Goal: Communication & Community: Answer question/provide support

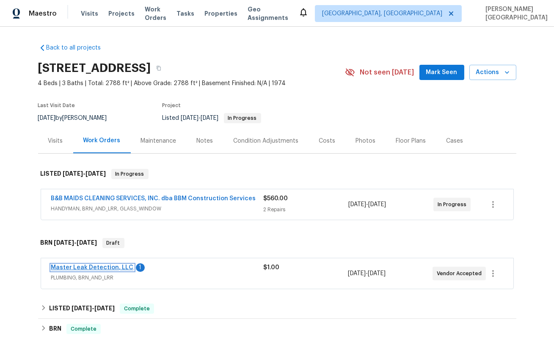
click at [121, 266] on link "Master Leak Detection, LLC" at bounding box center [92, 268] width 83 height 6
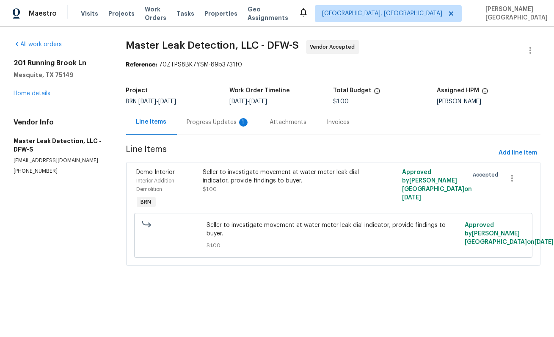
click at [215, 124] on div "Progress Updates 1" at bounding box center [218, 122] width 63 height 8
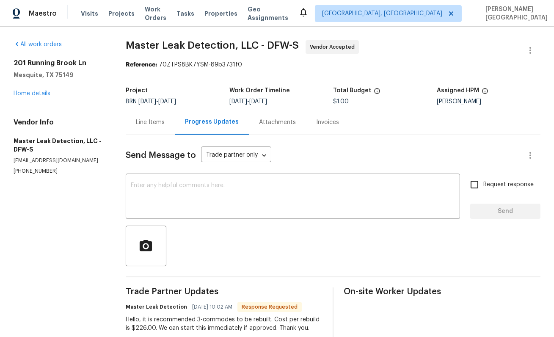
scroll to position [69, 0]
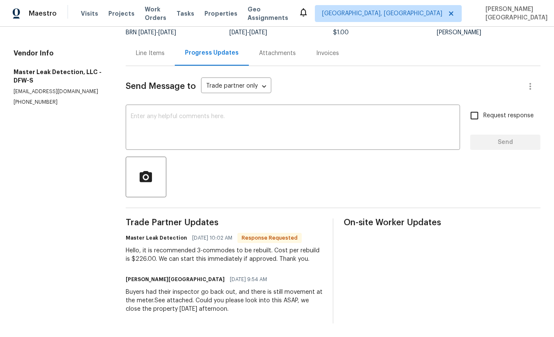
click at [135, 259] on div "Hello, it is recommended 3-commodes to be rebuilt. Cost per rebuild is $226.00.…" at bounding box center [224, 254] width 197 height 17
copy div "226.00"
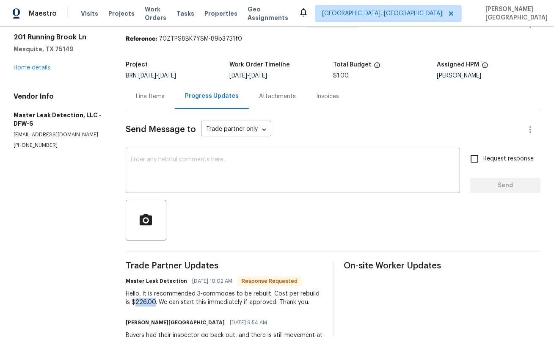
scroll to position [0, 0]
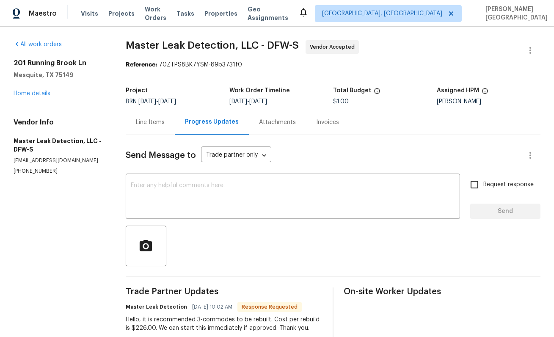
click at [157, 121] on div "Line Items" at bounding box center [150, 122] width 29 height 8
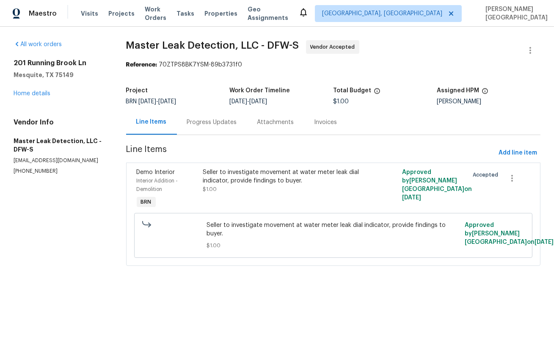
click at [227, 187] on div "Seller to investigate movement at water meter leak dial indicator, provide find…" at bounding box center [283, 180] width 161 height 25
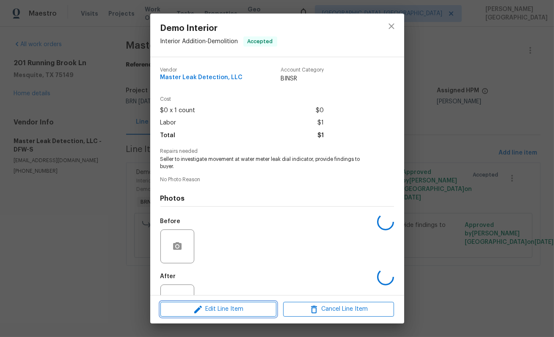
click at [224, 310] on span "Edit Line Item" at bounding box center [218, 309] width 111 height 11
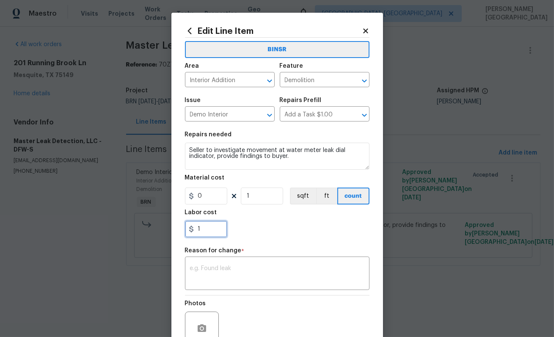
click at [202, 231] on input "1" at bounding box center [206, 229] width 42 height 17
paste input "226.00"
type input "226"
click at [199, 273] on textarea at bounding box center [277, 274] width 174 height 18
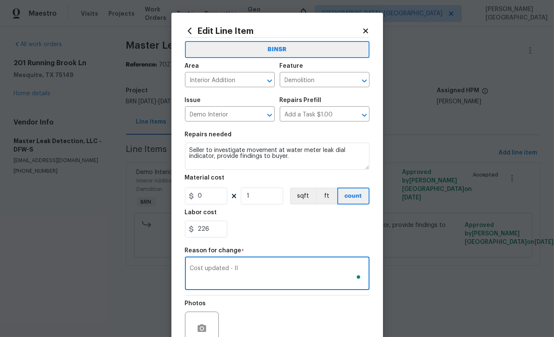
scroll to position [80, 0]
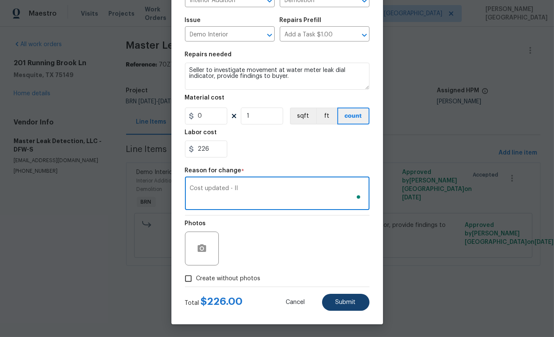
type textarea "Cost updated - II"
click at [337, 304] on span "Submit" at bounding box center [346, 302] width 20 height 6
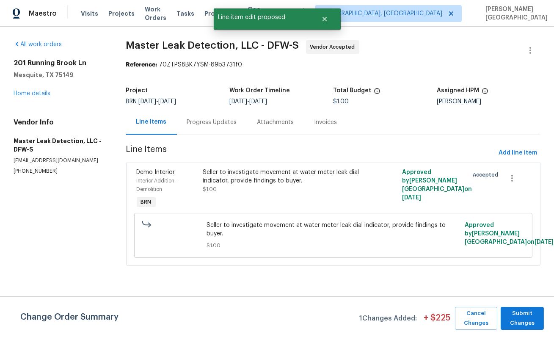
scroll to position [0, 0]
click at [528, 317] on span "Submit Changes" at bounding box center [522, 318] width 35 height 19
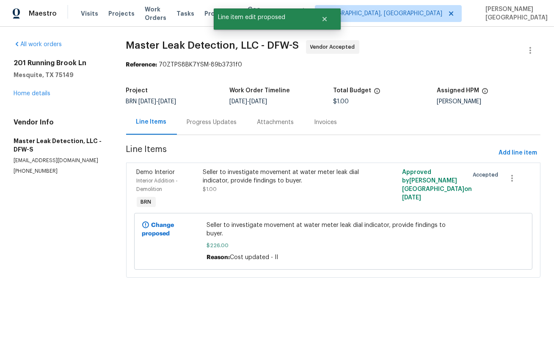
click at [228, 125] on div "Progress Updates" at bounding box center [212, 122] width 50 height 8
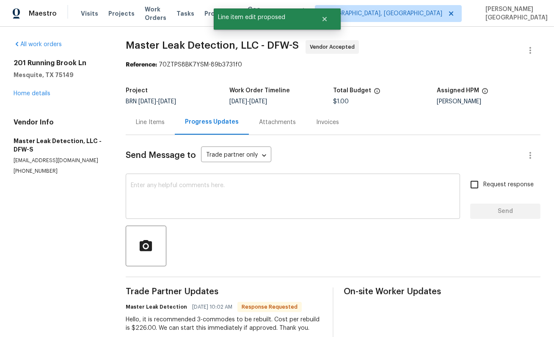
click at [193, 199] on textarea at bounding box center [293, 197] width 324 height 30
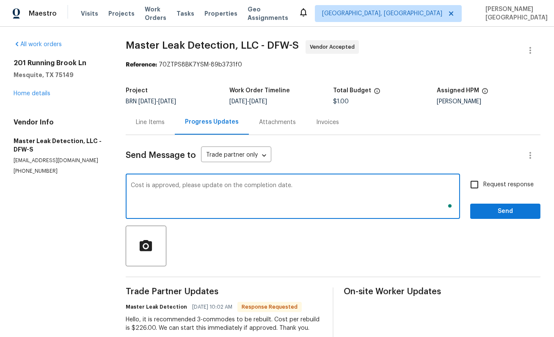
type textarea "Cost is approved, please update on the completion date."
drag, startPoint x: 466, startPoint y: 184, endPoint x: 476, endPoint y: 191, distance: 12.6
click at [466, 184] on div "Cost is approved, please update on the completion date. x ​ Request response Se…" at bounding box center [333, 197] width 415 height 43
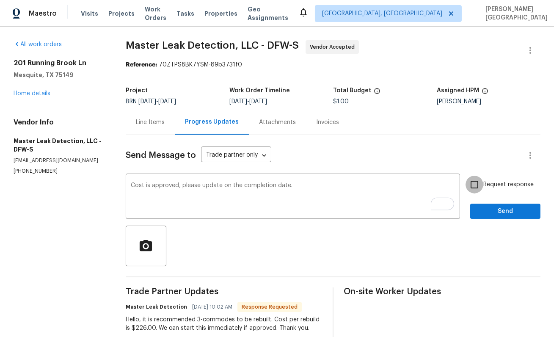
click at [480, 183] on input "Request response" at bounding box center [475, 185] width 18 height 18
checkbox input "true"
click at [485, 209] on span "Send" at bounding box center [505, 211] width 57 height 11
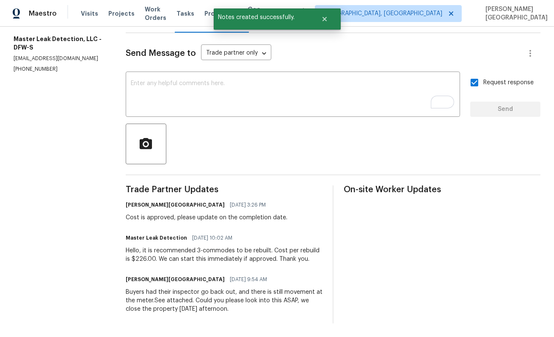
scroll to position [53, 0]
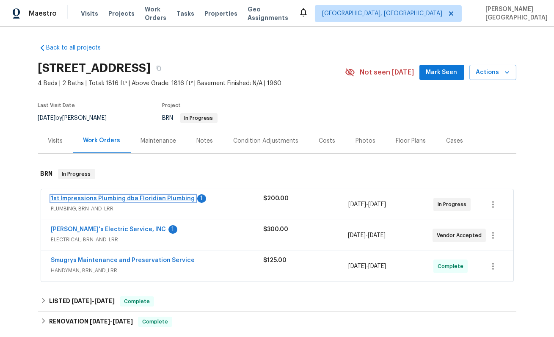
click at [171, 196] on link "1st Impressions Plumbing dba Floridian Plumbing" at bounding box center [123, 199] width 144 height 6
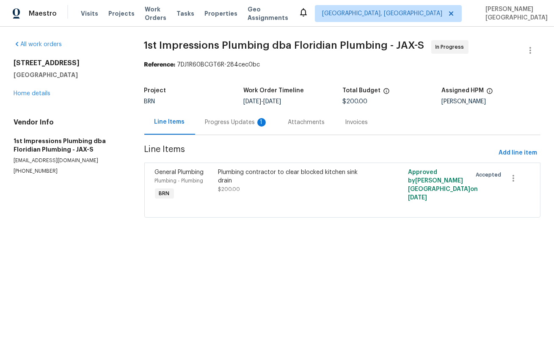
click at [227, 124] on div "Progress Updates 1" at bounding box center [236, 122] width 63 height 8
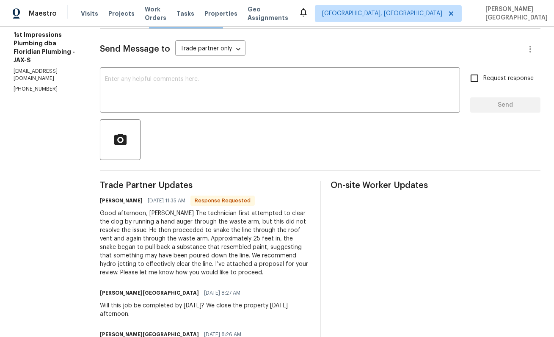
scroll to position [74, 0]
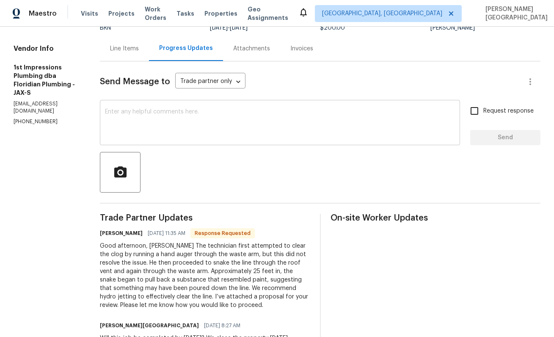
click at [148, 120] on textarea at bounding box center [280, 124] width 350 height 30
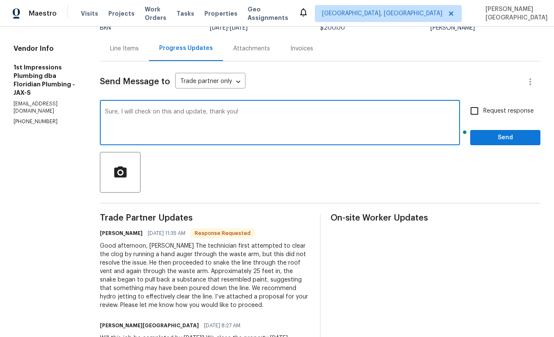
type textarea "Sure, I will check on this and update, thank you!"
click at [478, 106] on input "Request response" at bounding box center [475, 111] width 18 height 18
checkbox input "true"
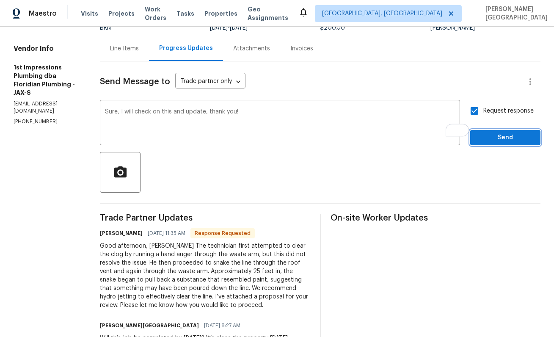
click at [483, 133] on span "Send" at bounding box center [505, 138] width 57 height 11
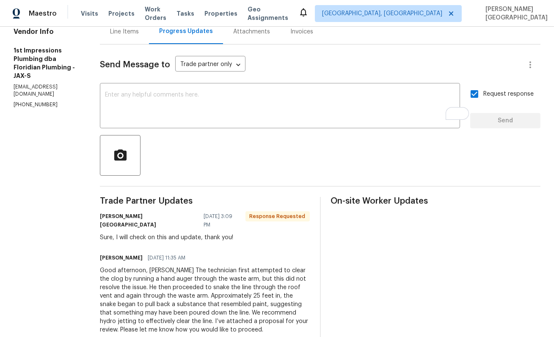
scroll to position [0, 0]
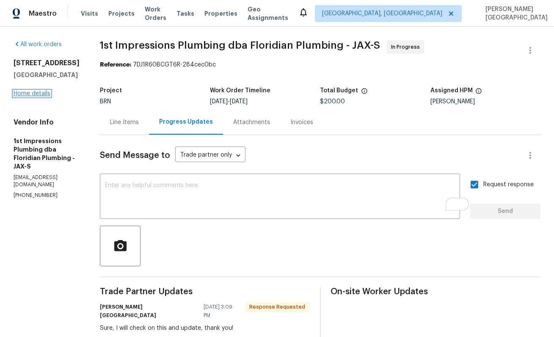
click at [39, 97] on link "Home details" at bounding box center [32, 94] width 37 height 6
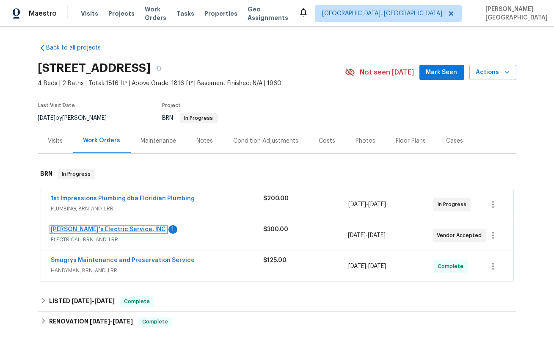
click at [96, 228] on link "[PERSON_NAME]'s Electric Service, INC" at bounding box center [108, 230] width 115 height 6
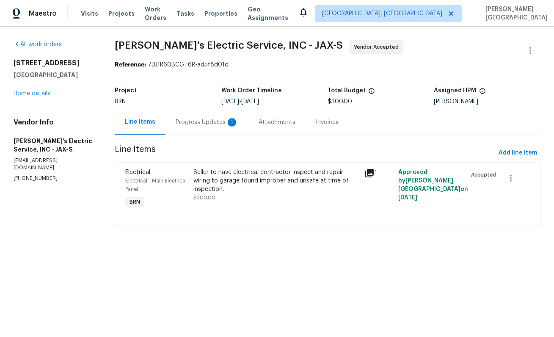
click at [211, 124] on div "Progress Updates 1" at bounding box center [207, 122] width 63 height 8
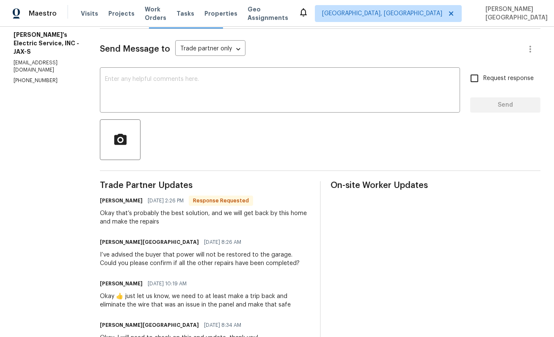
scroll to position [104, 0]
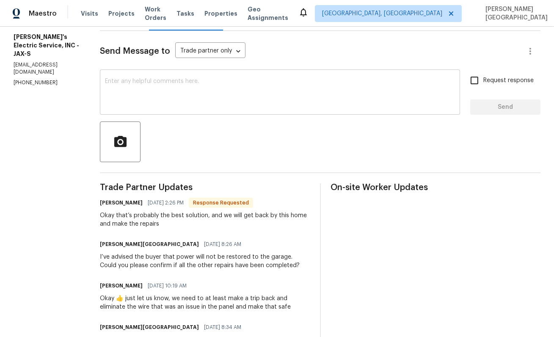
click at [117, 84] on textarea at bounding box center [280, 93] width 350 height 30
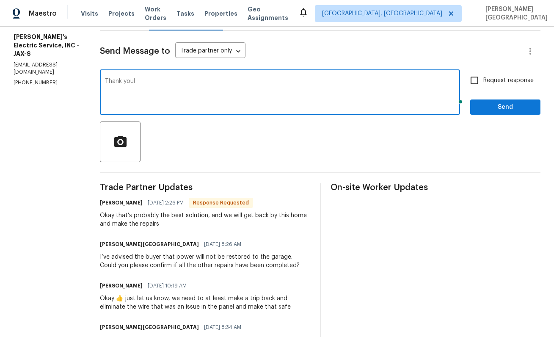
type textarea "Thank you!"
click at [490, 83] on span "Request response" at bounding box center [508, 80] width 50 height 9
click at [483, 83] on input "Request response" at bounding box center [475, 81] width 18 height 18
checkbox input "true"
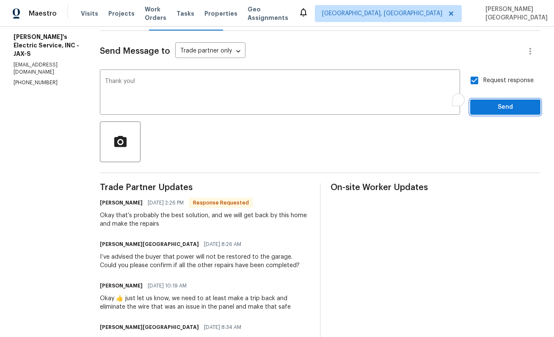
click at [486, 111] on span "Send" at bounding box center [505, 107] width 57 height 11
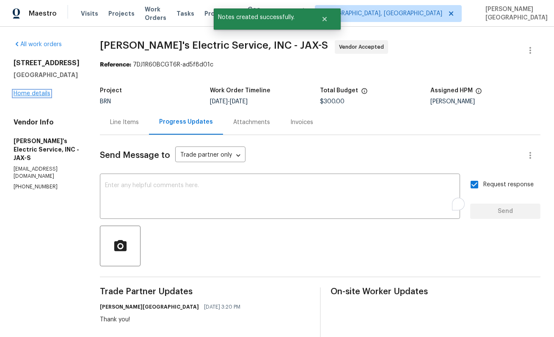
click at [30, 97] on link "Home details" at bounding box center [32, 94] width 37 height 6
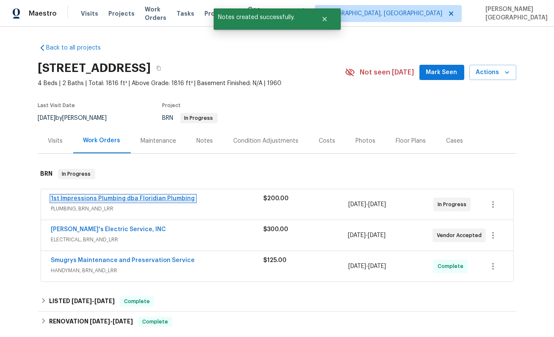
click at [115, 196] on link "1st Impressions Plumbing dba Floridian Plumbing" at bounding box center [123, 199] width 144 height 6
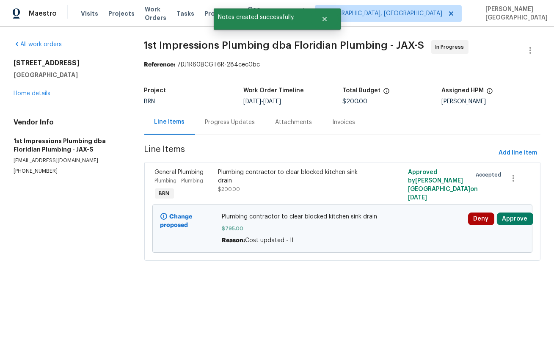
click at [217, 122] on div "Progress Updates" at bounding box center [230, 122] width 50 height 8
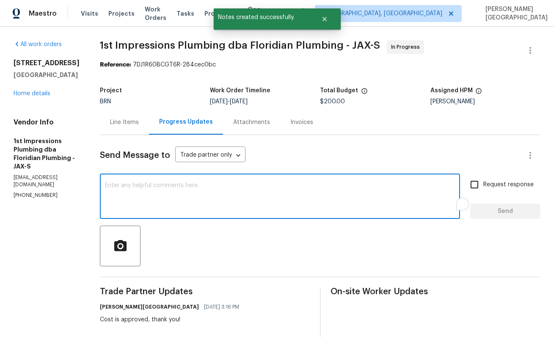
click at [198, 194] on textarea "To enrich screen reader interactions, please activate Accessibility in Grammarl…" at bounding box center [280, 197] width 350 height 30
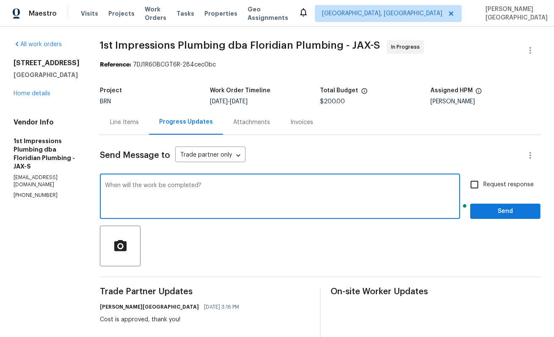
type textarea "When will the work be completed?"
click at [505, 180] on span "Request response" at bounding box center [508, 184] width 50 height 9
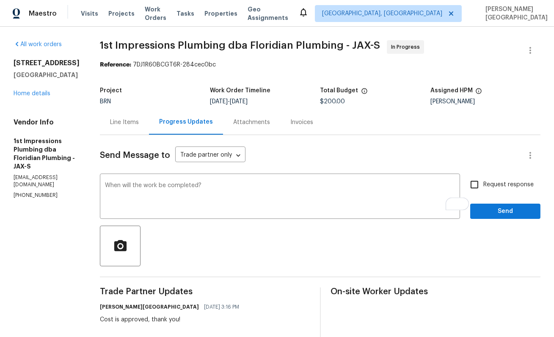
click at [504, 202] on div "Request response Send" at bounding box center [505, 197] width 70 height 43
click at [489, 185] on span "Request response" at bounding box center [508, 184] width 50 height 9
click at [483, 185] on input "Request response" at bounding box center [475, 185] width 18 height 18
checkbox input "true"
click at [495, 202] on div "Request response Send" at bounding box center [505, 197] width 70 height 43
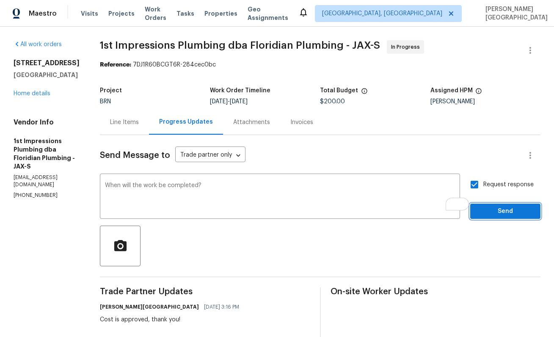
click at [499, 211] on span "Send" at bounding box center [505, 211] width 57 height 11
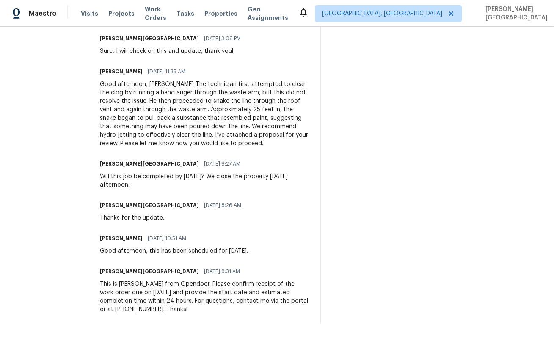
scroll to position [165, 0]
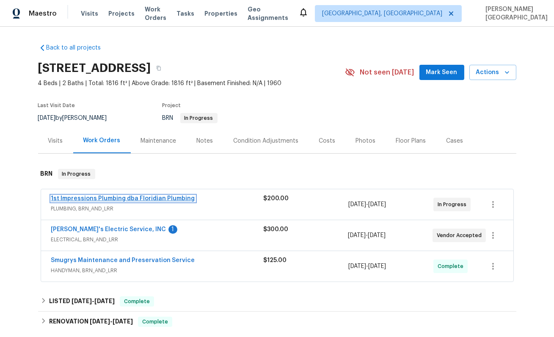
click at [124, 198] on link "1st Impressions Plumbing dba Floridian Plumbing" at bounding box center [123, 199] width 144 height 6
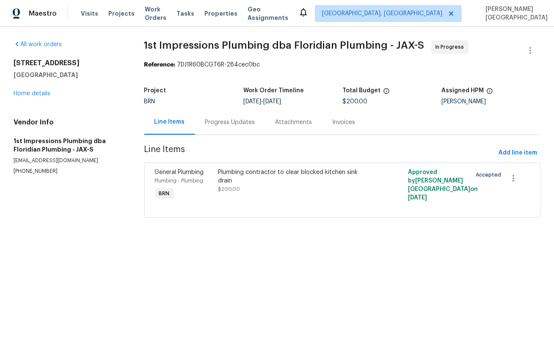
click at [247, 186] on div "Plumbing contractor to clear blocked kitchen sink drain $200.00" at bounding box center [294, 180] width 153 height 25
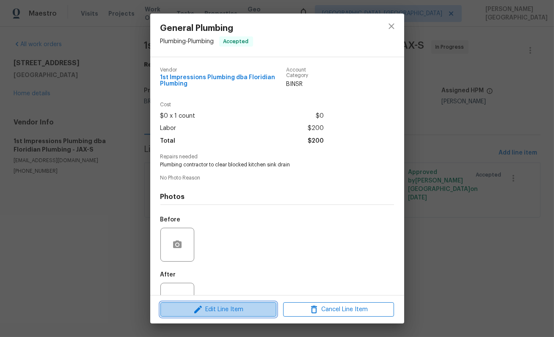
click at [229, 306] on span "Edit Line Item" at bounding box center [218, 309] width 111 height 11
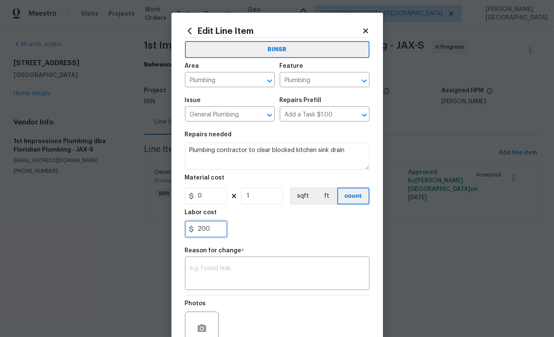
click at [215, 225] on input "200" at bounding box center [206, 229] width 42 height 17
type input "795"
click at [238, 274] on textarea at bounding box center [277, 274] width 174 height 18
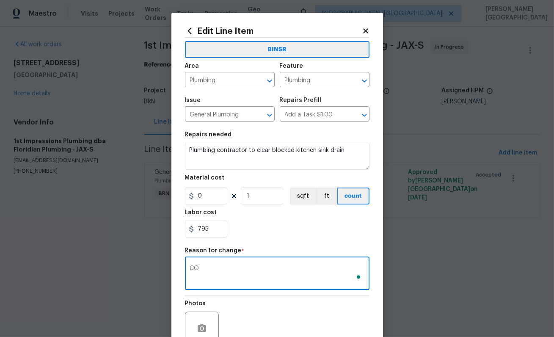
type textarea "C"
type textarea "O"
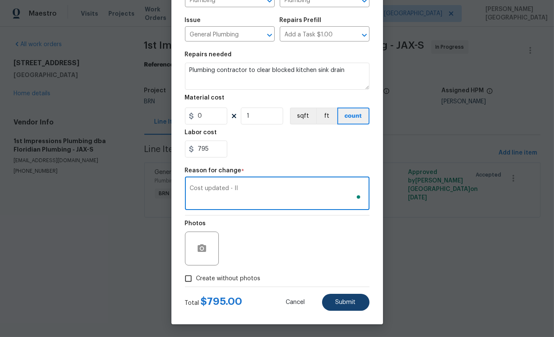
type textarea "Cost updated - II"
click at [348, 304] on span "Submit" at bounding box center [346, 302] width 20 height 6
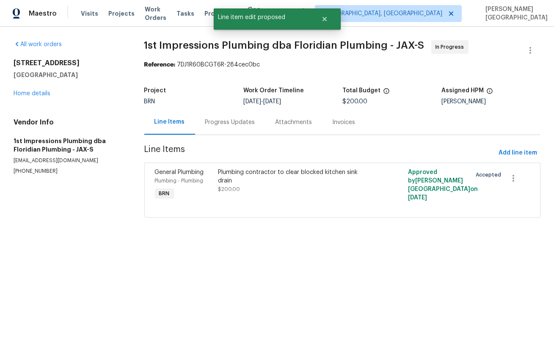
scroll to position [0, 0]
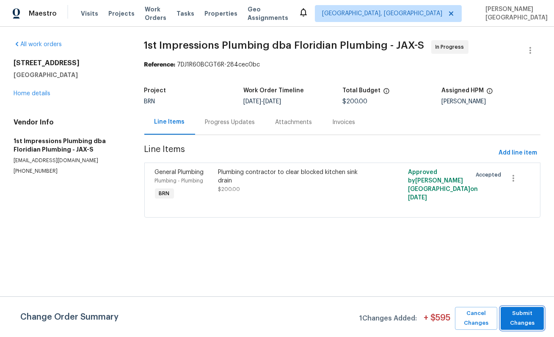
click at [523, 327] on span "Submit Changes" at bounding box center [522, 318] width 35 height 19
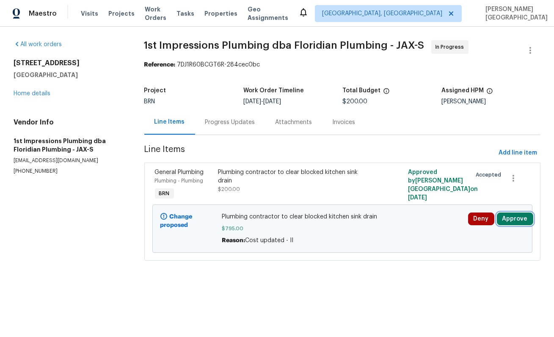
click at [514, 219] on button "Approve" at bounding box center [515, 219] width 36 height 13
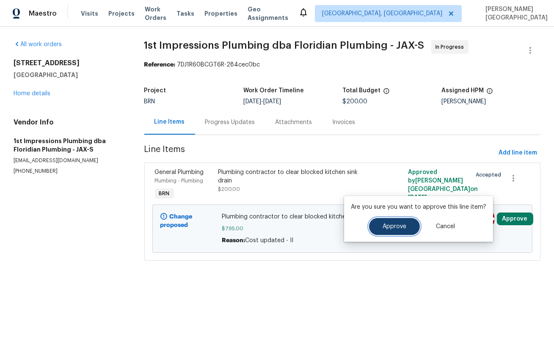
click at [396, 227] on span "Approve" at bounding box center [395, 227] width 24 height 6
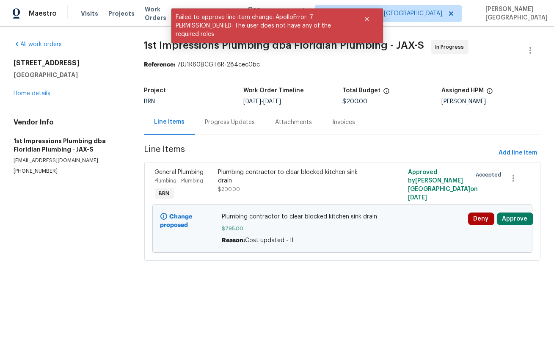
click at [311, 228] on span "$795.00" at bounding box center [342, 228] width 241 height 8
click at [229, 124] on div "Progress Updates" at bounding box center [230, 122] width 50 height 8
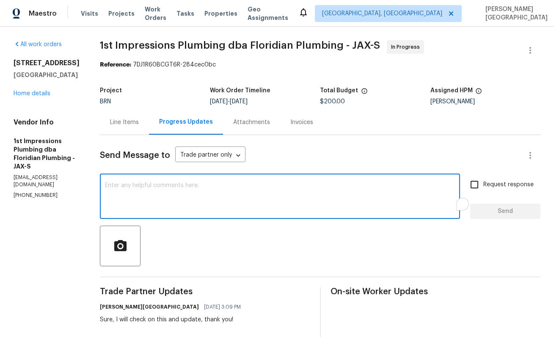
click at [194, 199] on textarea "To enrich screen reader interactions, please activate Accessibility in Grammarl…" at bounding box center [280, 197] width 350 height 30
type textarea "Cost is approved, thank you!"
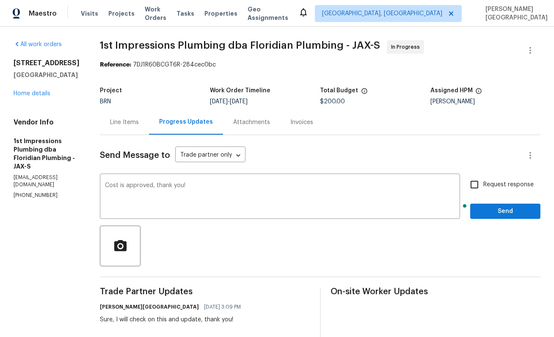
click at [506, 182] on span "Request response" at bounding box center [508, 184] width 50 height 9
click at [483, 182] on input "Request response" at bounding box center [475, 185] width 18 height 18
checkbox input "true"
click at [504, 214] on span "Send" at bounding box center [505, 211] width 57 height 11
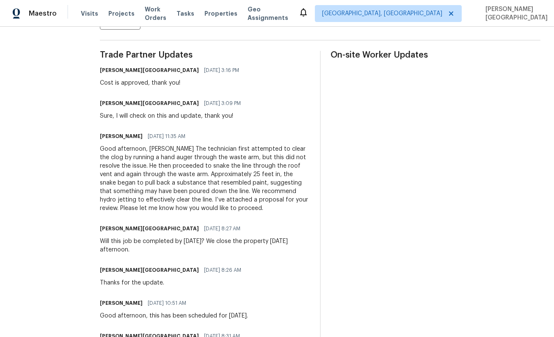
scroll to position [231, 0]
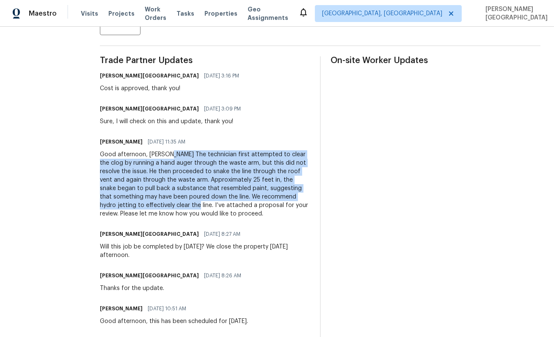
drag, startPoint x: 152, startPoint y: 152, endPoint x: 98, endPoint y: 205, distance: 75.7
click at [100, 205] on div "Good afternoon, [PERSON_NAME] The technician first attempted to clear the clog …" at bounding box center [205, 184] width 210 height 68
copy div "The technician first attempted to clear the clog by running a hand auger throug…"
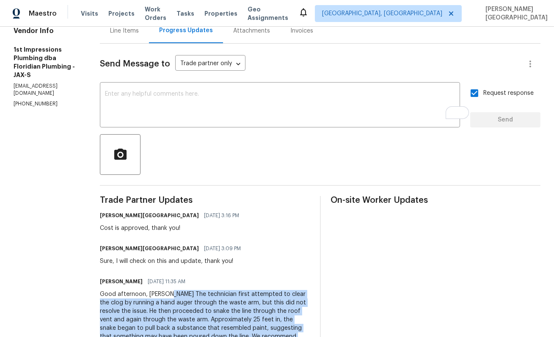
scroll to position [40, 0]
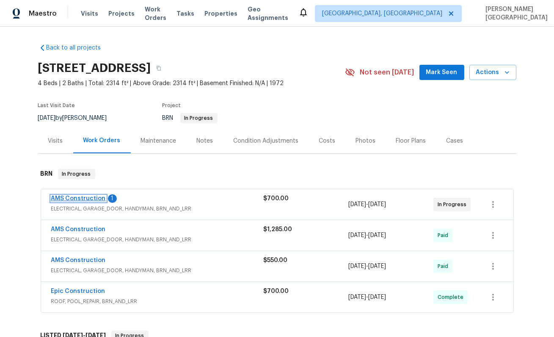
click at [81, 200] on link "AMS Construction" at bounding box center [78, 199] width 55 height 6
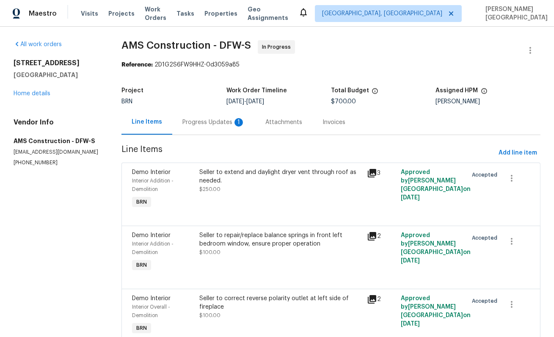
click at [211, 119] on div "Progress Updates 1" at bounding box center [213, 122] width 63 height 8
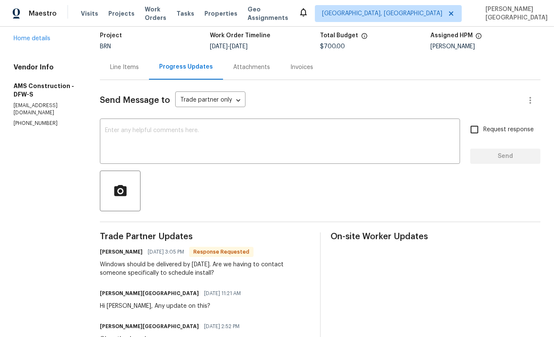
scroll to position [64, 0]
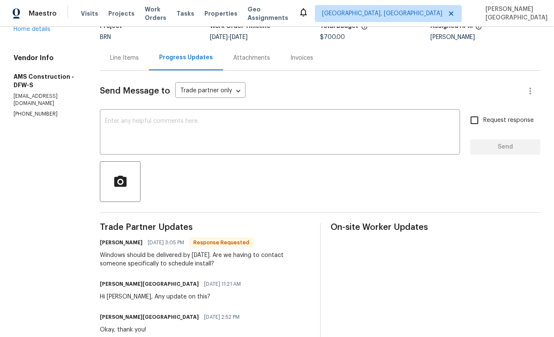
click at [158, 260] on div "Windows should be delivered by Wednesday. Are we having to contact someone spec…" at bounding box center [205, 259] width 210 height 17
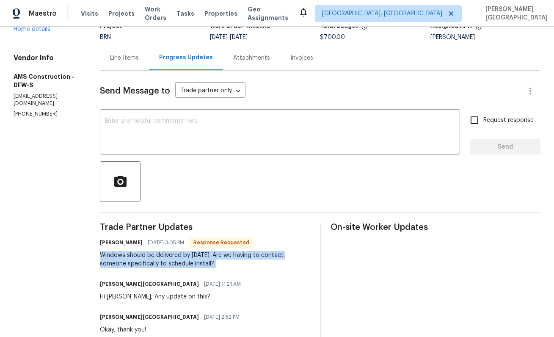
click at [158, 260] on div "Windows should be delivered by Wednesday. Are we having to contact someone spec…" at bounding box center [205, 259] width 210 height 17
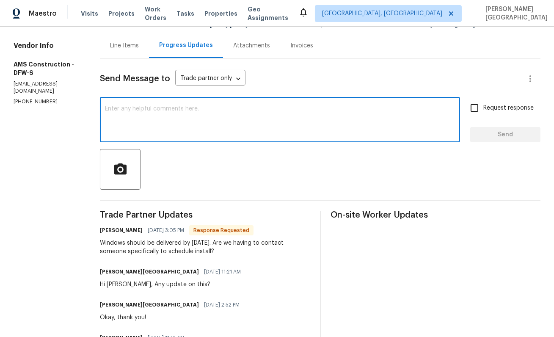
click at [105, 108] on textarea at bounding box center [280, 121] width 350 height 30
type textarea "N"
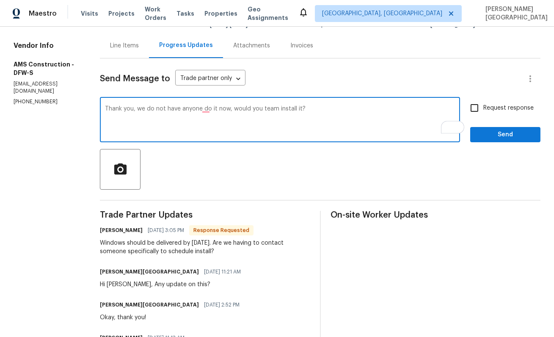
click at [181, 119] on textarea "Thank you, we do not have anyone do it now, would you team install it?" at bounding box center [280, 121] width 350 height 30
paste textarea ". We don’t currently have anyone scheduled to handle this. Would your team be a…"
click at [318, 124] on textarea "Thank you. We don’t currently have anyone scheduled to handle this. Would your …" at bounding box center [280, 121] width 350 height 30
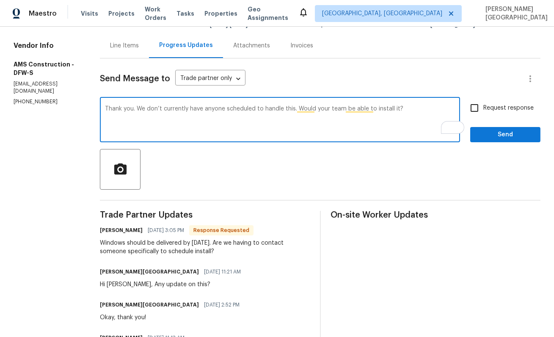
type textarea "Thank you. We don’t currently have anyone scheduled to handle this. Would your …"
click at [492, 107] on span "Request response" at bounding box center [508, 108] width 50 height 9
click at [483, 107] on input "Request response" at bounding box center [475, 108] width 18 height 18
checkbox input "true"
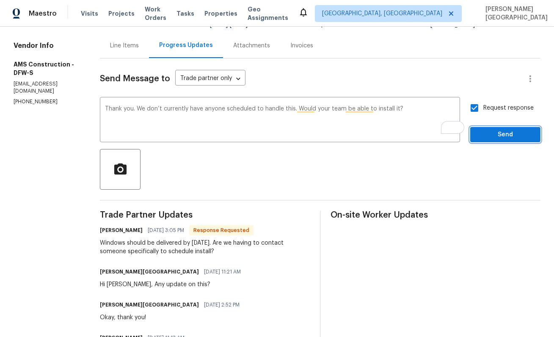
click at [492, 136] on span "Send" at bounding box center [505, 135] width 57 height 11
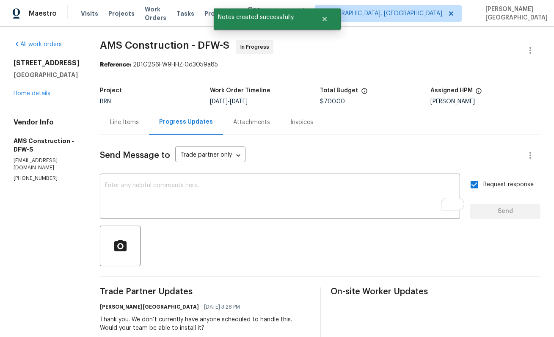
scroll to position [96, 0]
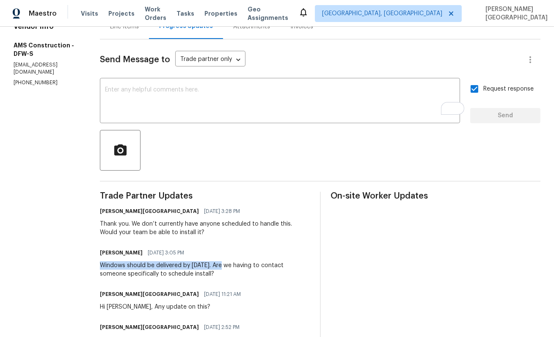
drag, startPoint x: 86, startPoint y: 264, endPoint x: 216, endPoint y: 268, distance: 130.0
copy div "Windows should be delivered by Wednesday."
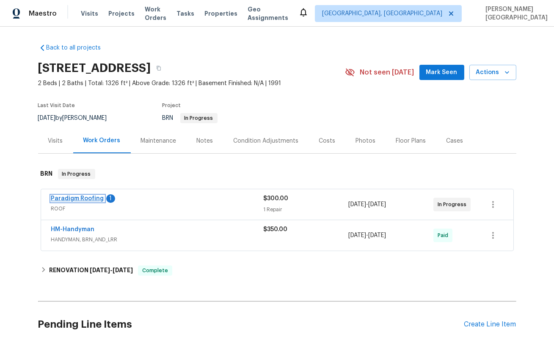
click at [92, 199] on link "Paradigm Roofing" at bounding box center [77, 199] width 53 height 6
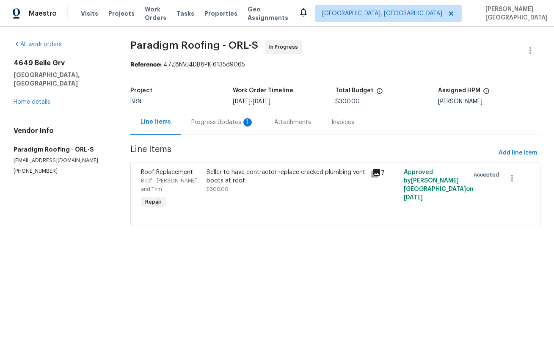
click at [216, 126] on div "Progress Updates 1" at bounding box center [222, 122] width 63 height 8
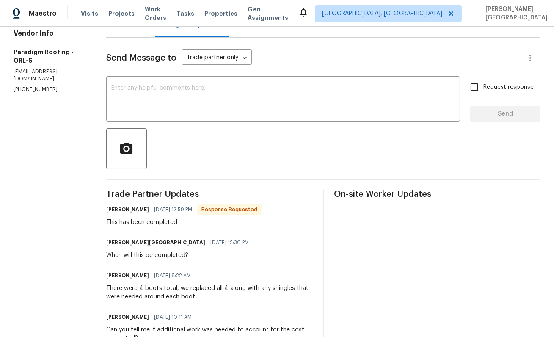
scroll to position [26, 0]
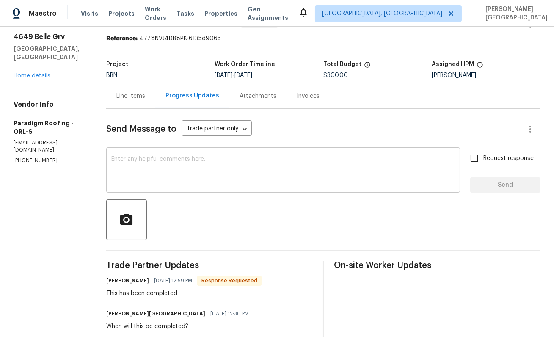
click at [171, 173] on textarea at bounding box center [283, 171] width 344 height 30
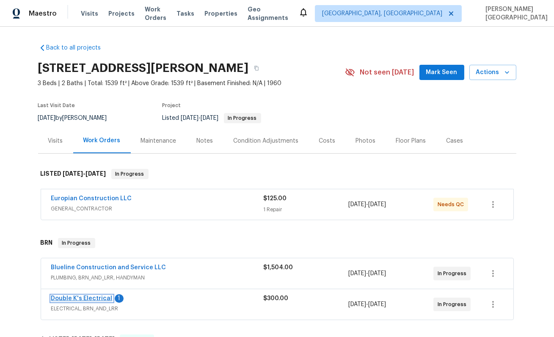
click at [98, 300] on link "Double K's Electrical" at bounding box center [81, 299] width 61 height 6
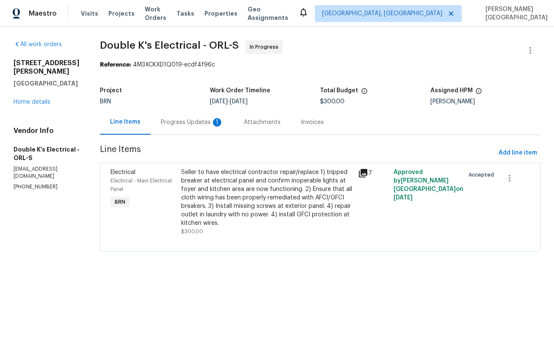
click at [201, 125] on div "Progress Updates 1" at bounding box center [192, 122] width 63 height 8
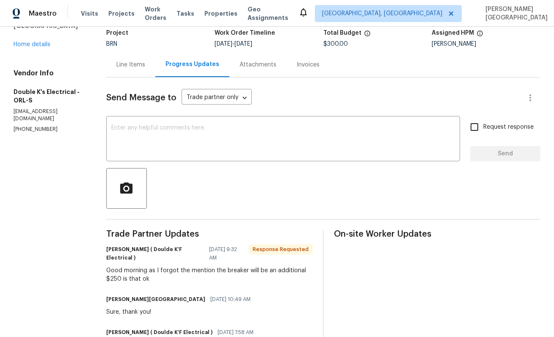
scroll to position [79, 0]
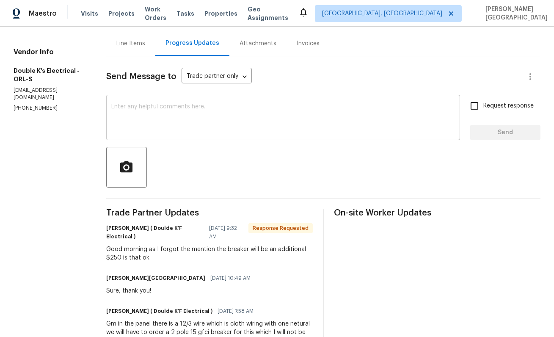
click at [137, 108] on textarea at bounding box center [283, 119] width 344 height 30
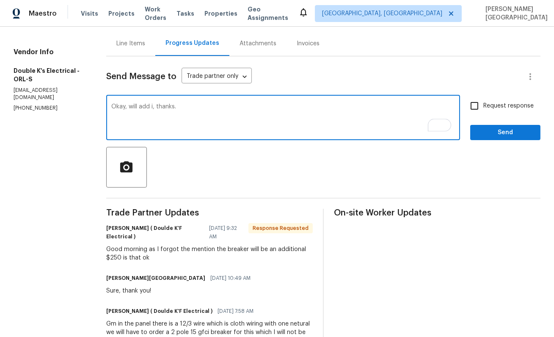
click at [156, 105] on textarea "Okay, will add i, thanks." at bounding box center [283, 119] width 344 height 30
type textarea "Okay, will add it, thanks."
click at [483, 105] on input "Request response" at bounding box center [475, 106] width 18 height 18
checkbox input "true"
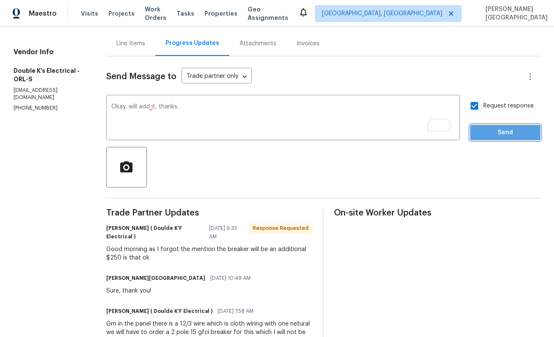
click at [498, 134] on span "Send" at bounding box center [505, 132] width 57 height 11
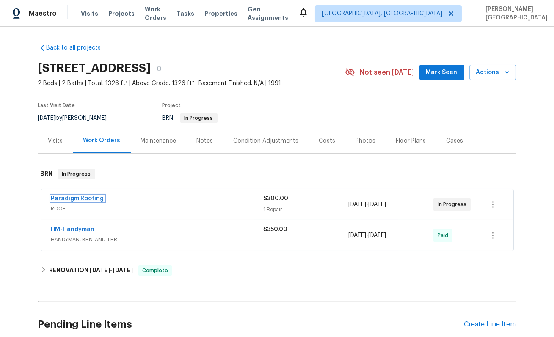
click at [68, 196] on link "Paradigm Roofing" at bounding box center [77, 199] width 53 height 6
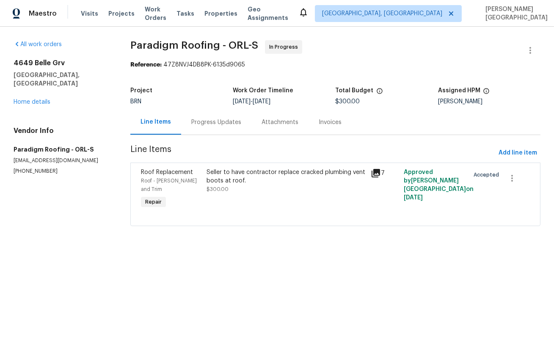
click at [222, 124] on div "Progress Updates" at bounding box center [216, 122] width 50 height 8
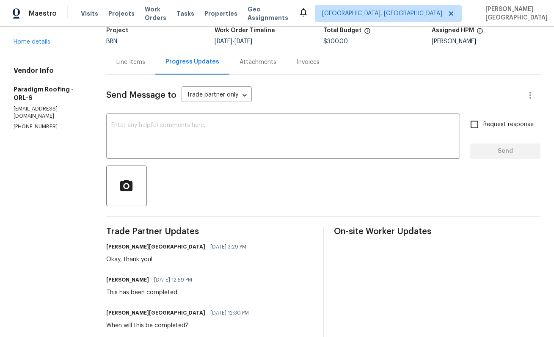
scroll to position [88, 0]
